Goal: Check status: Check status

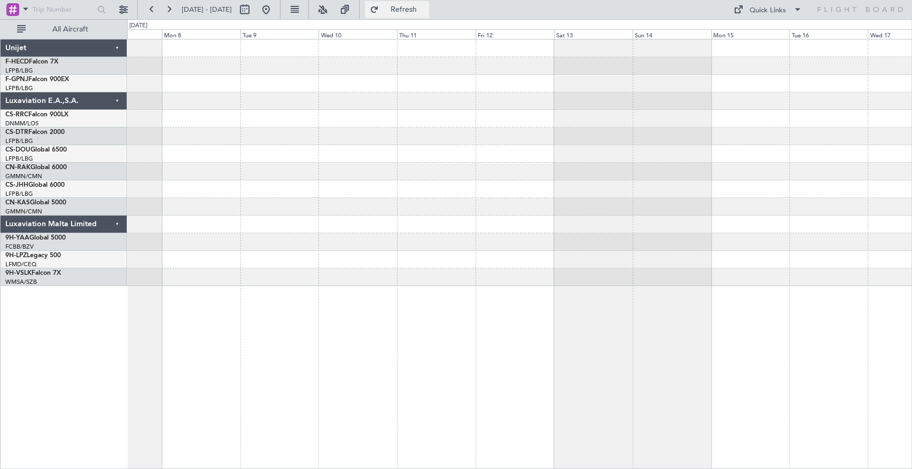
click at [429, 14] on button "Refresh" at bounding box center [397, 9] width 64 height 17
click at [274, 6] on button at bounding box center [265, 9] width 17 height 17
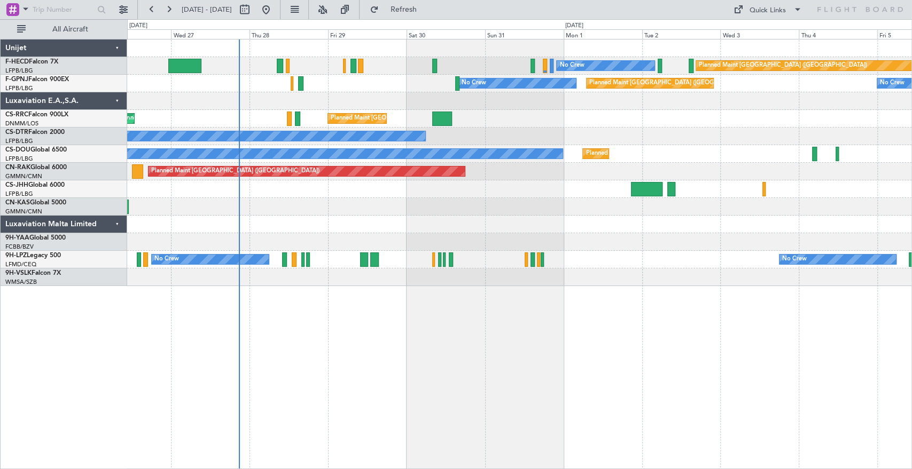
click at [477, 89] on div "No Crew Planned Maint [GEOGRAPHIC_DATA] ([GEOGRAPHIC_DATA]) No Crew Planned Mai…" at bounding box center [519, 163] width 784 height 247
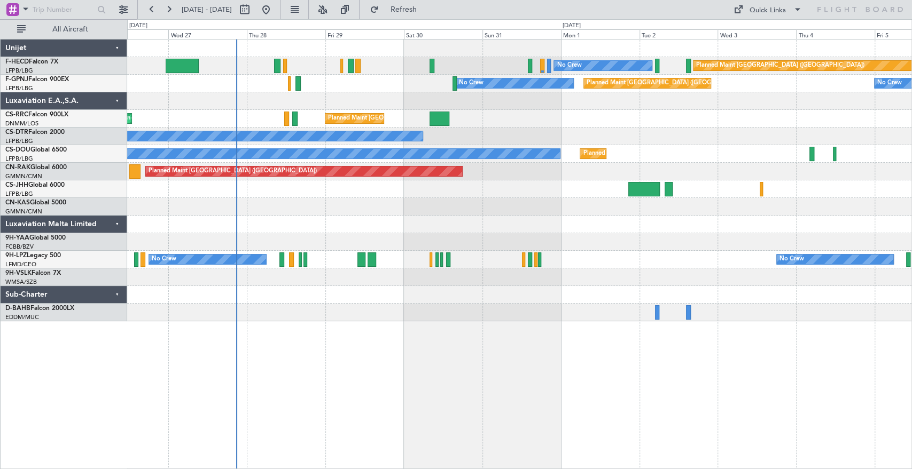
click at [509, 111] on div "Planned Maint [GEOGRAPHIC_DATA] ([GEOGRAPHIC_DATA]) No Crew No Crew No Crew Pla…" at bounding box center [519, 181] width 784 height 282
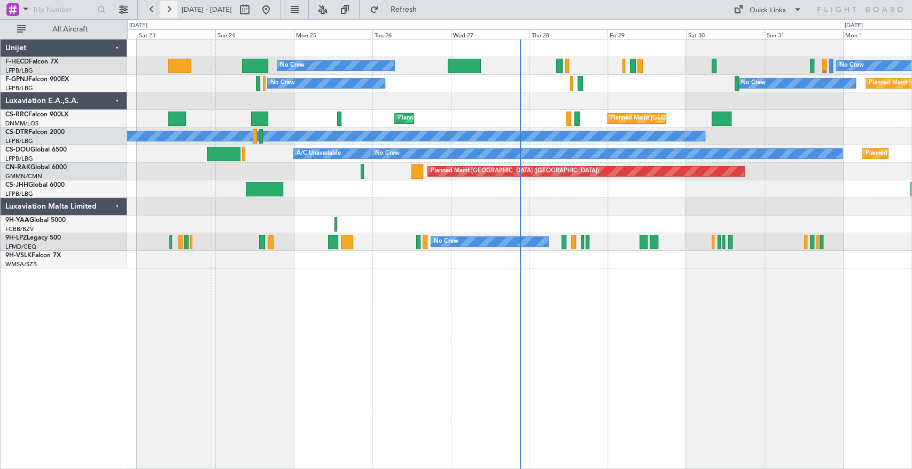
click at [169, 11] on button at bounding box center [168, 9] width 17 height 17
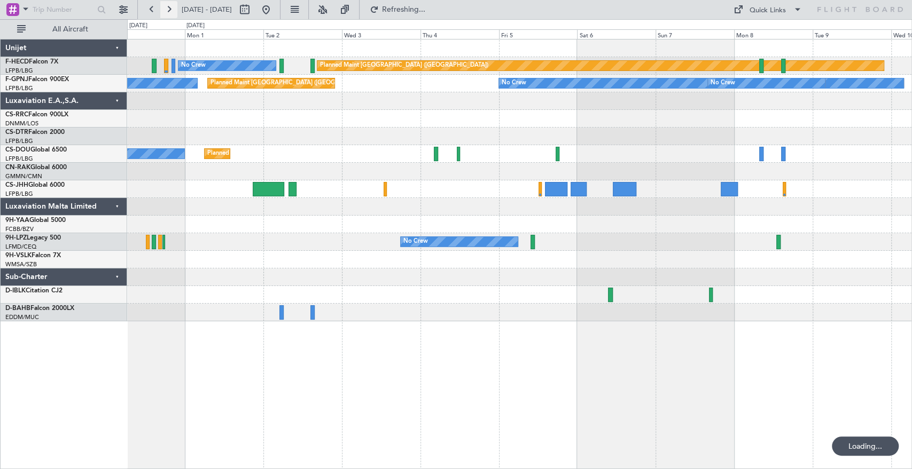
click at [169, 11] on button at bounding box center [168, 9] width 17 height 17
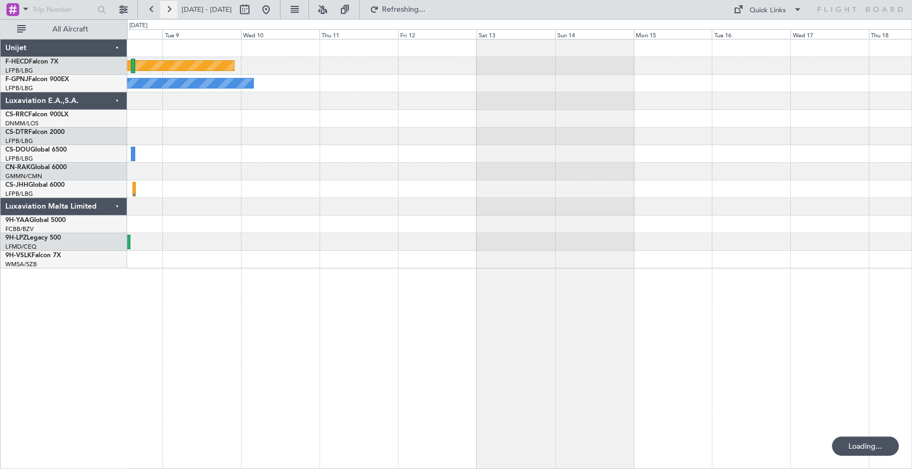
click at [169, 11] on button at bounding box center [168, 9] width 17 height 17
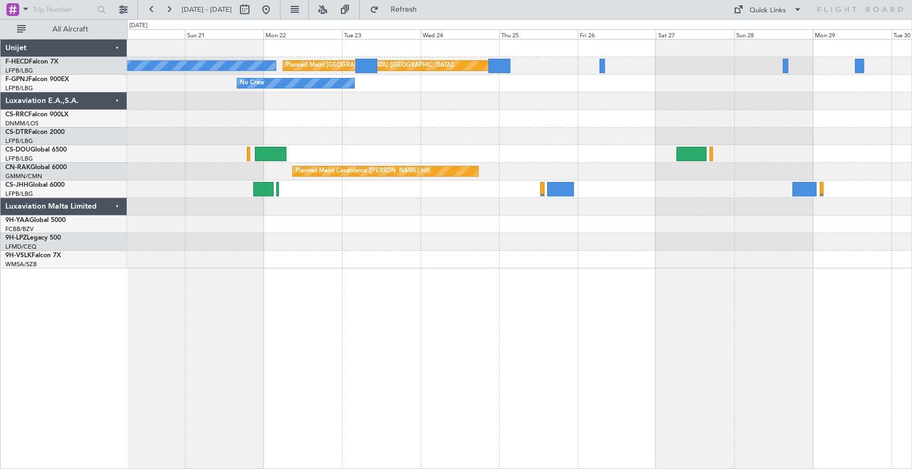
click at [376, 138] on div "Planned Maint Paris (Le Bourget) No Crew No Crew Planned Maint Paris (Le Bourge…" at bounding box center [519, 154] width 784 height 229
